Goal: Task Accomplishment & Management: Complete application form

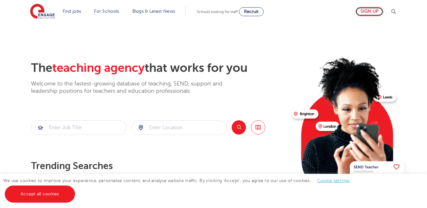
click at [373, 15] on link "Sign up" at bounding box center [369, 11] width 28 height 9
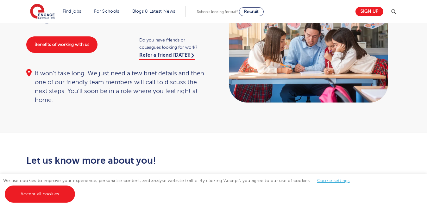
scroll to position [58, 0]
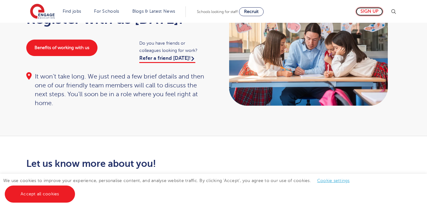
click at [368, 12] on link "Sign up" at bounding box center [369, 11] width 28 height 9
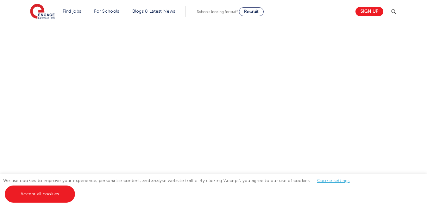
scroll to position [343, 0]
click at [281, 113] on div "Let us know more about you!" at bounding box center [214, 41] width 384 height 334
click at [281, 116] on div "Let us know more about you!" at bounding box center [214, 41] width 384 height 334
click at [282, 95] on div "Let us know more about you!" at bounding box center [214, 41] width 384 height 334
click at [275, 152] on div "Let us know more about you!" at bounding box center [150, 41] width 256 height 334
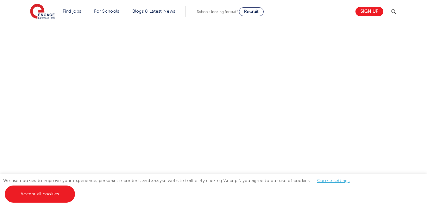
click at [279, 119] on div "Let us know more about you!" at bounding box center [214, 41] width 384 height 334
